Goal: Check status

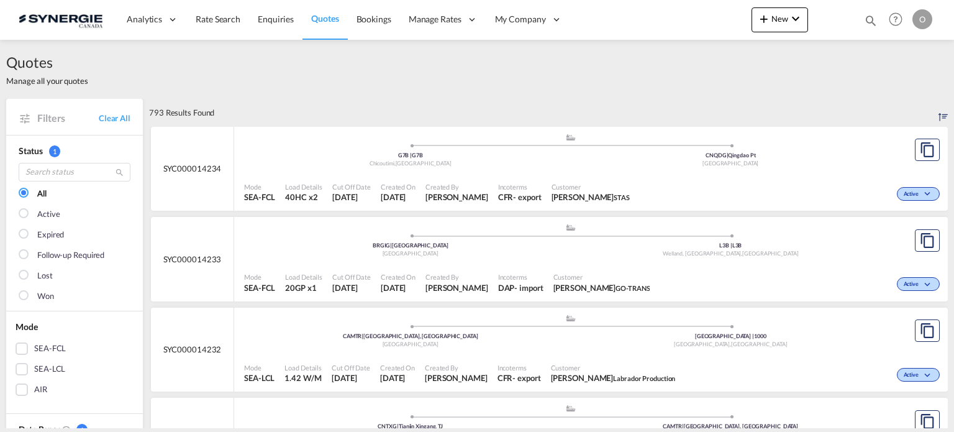
drag, startPoint x: 870, startPoint y: 19, endPoint x: 804, endPoint y: 33, distance: 66.8
click at [870, 19] on md-icon "icon-magnify" at bounding box center [871, 21] width 14 height 14
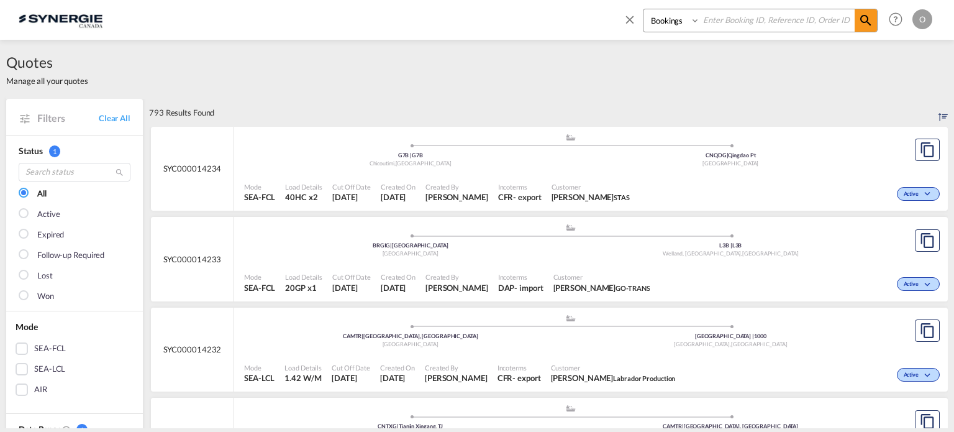
click at [653, 25] on select "Bookings Quotes Enquiries" at bounding box center [673, 20] width 59 height 22
select select "Quotes"
click at [644, 9] on select "Bookings Quotes Enquiries" at bounding box center [673, 20] width 59 height 22
paste input "SYC000010883"
type input "SYC000010883"
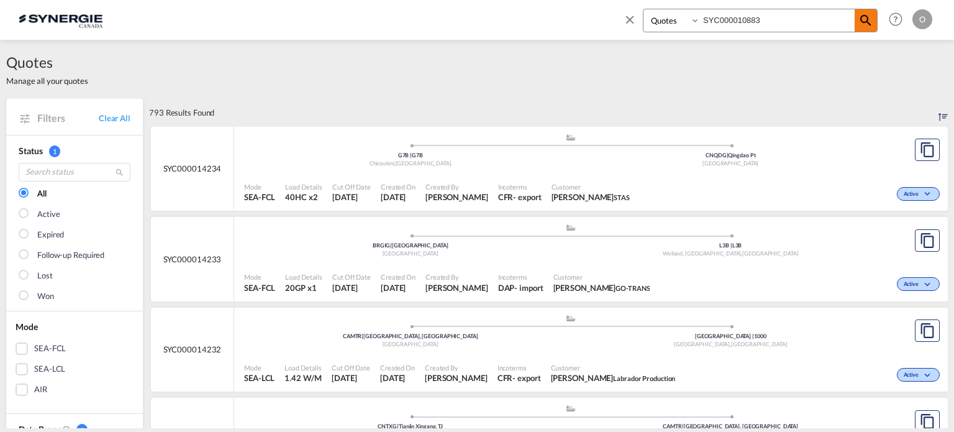
click at [869, 21] on md-icon "icon-magnify" at bounding box center [865, 20] width 15 height 15
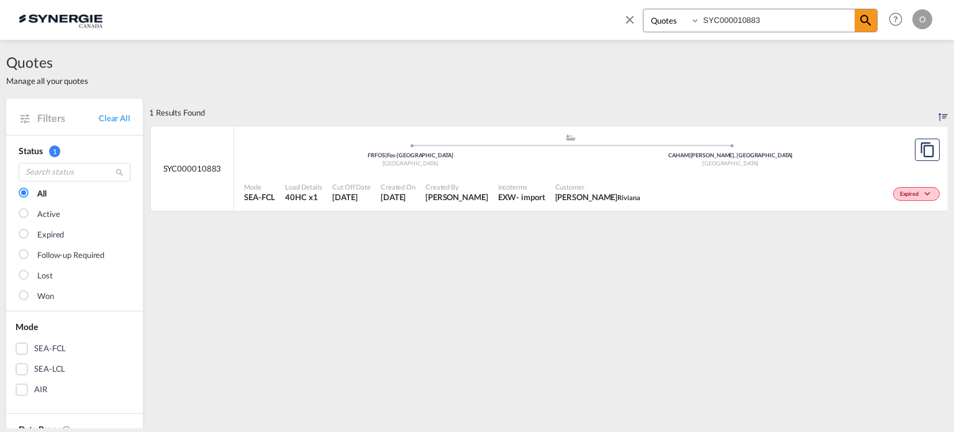
click at [422, 175] on div "Mode SEA-FCL Load Details 40HC x1 Cut Off Date [DATE] Created On [DATE] Created…" at bounding box center [591, 192] width 714 height 37
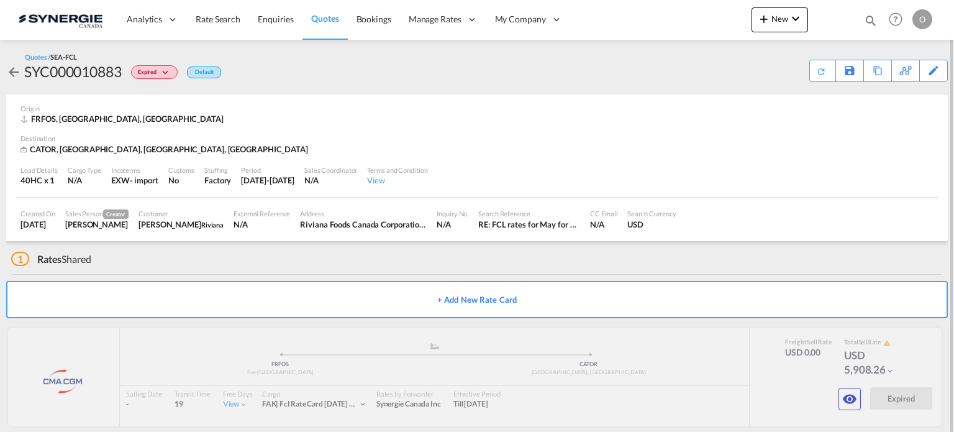
scroll to position [14, 0]
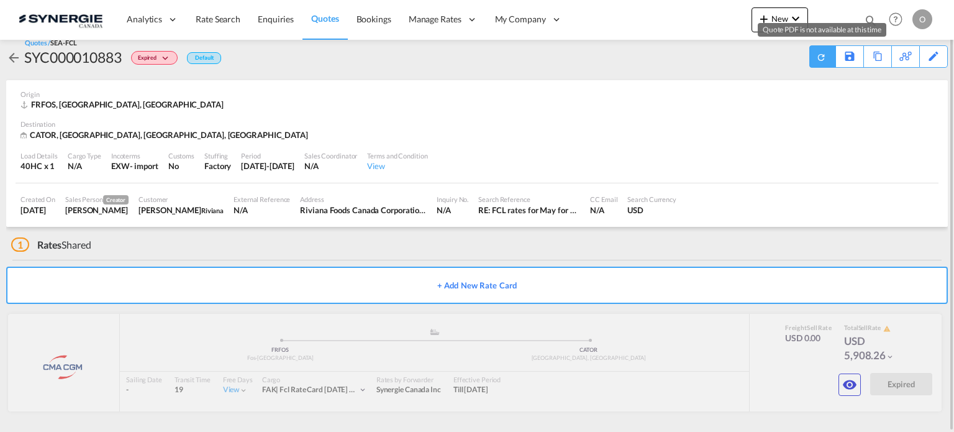
click at [816, 57] on span "Quote PDF is not available at this time" at bounding box center [822, 54] width 13 height 16
click at [783, 57] on div "Download Quote" at bounding box center [797, 56] width 63 height 20
